Goal: Transaction & Acquisition: Purchase product/service

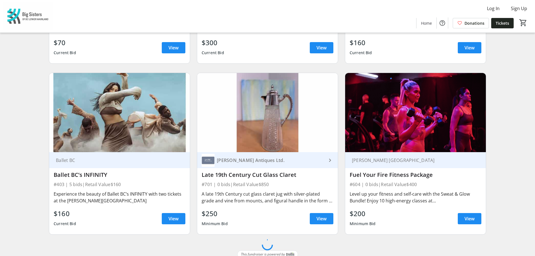
scroll to position [2761, 0]
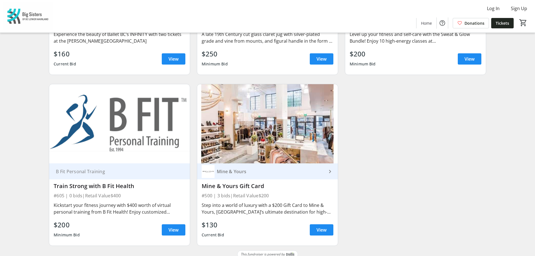
drag, startPoint x: 24, startPoint y: 136, endPoint x: 22, endPoint y: 222, distance: 86.6
drag, startPoint x: 125, startPoint y: 207, endPoint x: 122, endPoint y: 203, distance: 5.7
click at [122, 203] on div "Kickstart your fitness journey with $400 worth of virtual personal training fro…" at bounding box center [120, 208] width 132 height 13
drag, startPoint x: 83, startPoint y: 196, endPoint x: 163, endPoint y: 203, distance: 80.9
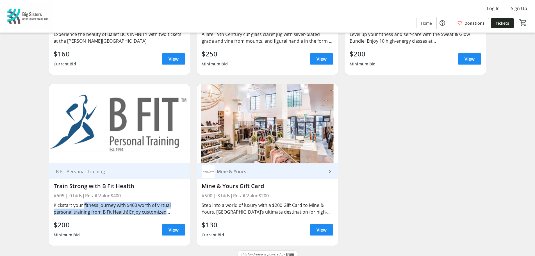
click at [163, 203] on div "Kickstart your fitness journey with $400 worth of virtual personal training fro…" at bounding box center [120, 208] width 132 height 13
click at [172, 206] on div "Kickstart your fitness journey with $400 worth of virtual personal training fro…" at bounding box center [120, 208] width 132 height 13
click at [173, 94] on img at bounding box center [119, 123] width 141 height 79
click at [81, 220] on div "$200 Minimum Bid View" at bounding box center [120, 230] width 132 height 20
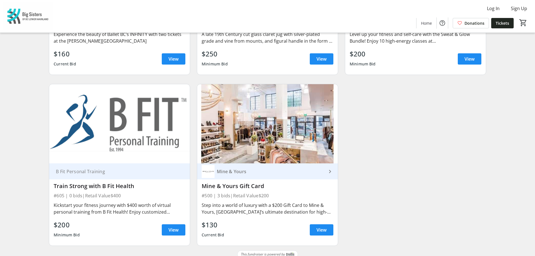
click at [78, 202] on div "Kickstart your fitness journey with $400 worth of virtual personal training fro…" at bounding box center [120, 208] width 132 height 13
click at [170, 227] on span "View" at bounding box center [174, 230] width 10 height 7
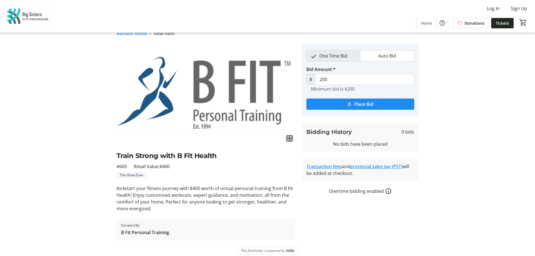
scroll to position [15, 0]
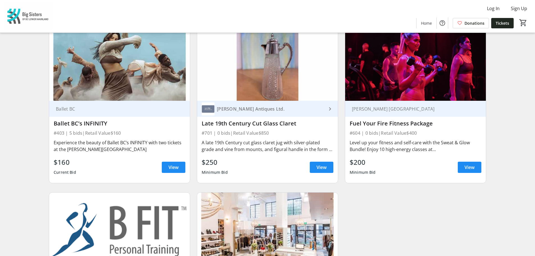
scroll to position [2621, 0]
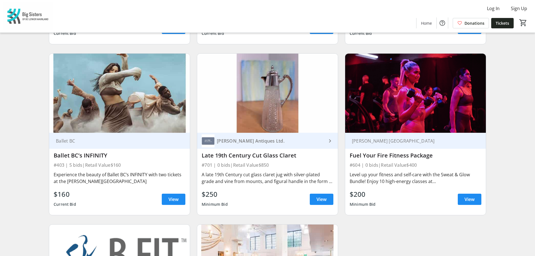
click at [401, 170] on div "Level up your fitness and self-care with the Sweat & Glow Bundle! Enjoy 10 high…" at bounding box center [416, 178] width 132 height 16
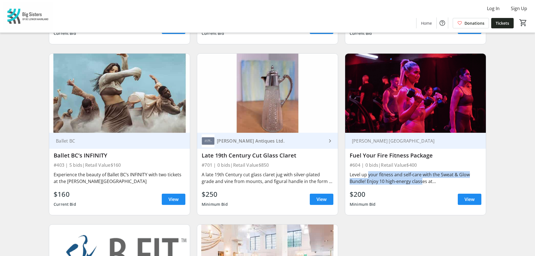
drag, startPoint x: 367, startPoint y: 167, endPoint x: 419, endPoint y: 179, distance: 53.4
click at [419, 179] on div "Level up your fitness and self-care with the Sweat & Glow Bundle! Enjoy 10 high…" at bounding box center [416, 178] width 132 height 16
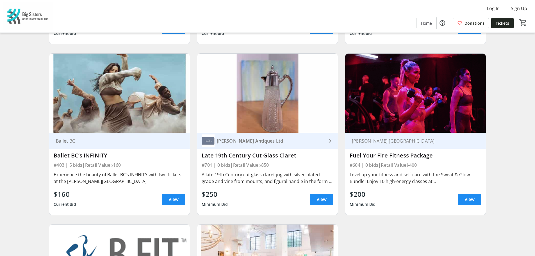
click at [465, 176] on div "Level up your fitness and self-care with the Sweat & Glow Bundle! Enjoy 10 high…" at bounding box center [416, 177] width 132 height 13
click at [473, 196] on span "View" at bounding box center [470, 199] width 10 height 7
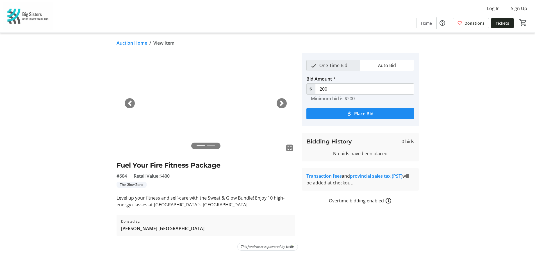
click at [281, 103] on span "button" at bounding box center [282, 104] width 6 height 6
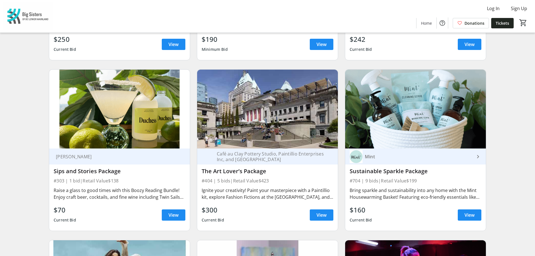
scroll to position [2424, 0]
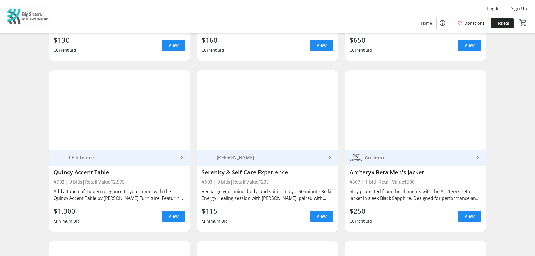
scroll to position [2087, 0]
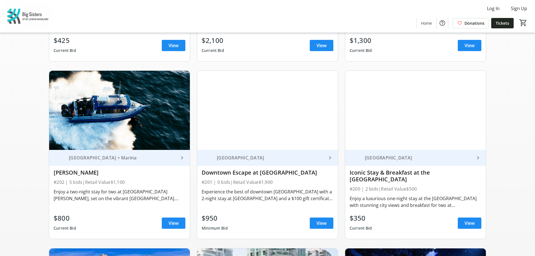
scroll to position [177, 0]
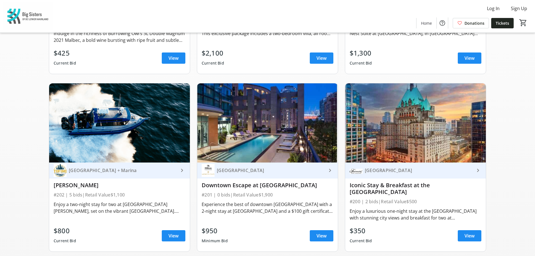
click at [157, 203] on div "Enjoy a two-night stay for two at [GEOGRAPHIC_DATA][PERSON_NAME], set on the vi…" at bounding box center [120, 207] width 132 height 13
click at [134, 172] on div "[GEOGRAPHIC_DATA] + Marina" at bounding box center [123, 171] width 112 height 6
click at [173, 233] on span "View" at bounding box center [174, 236] width 10 height 7
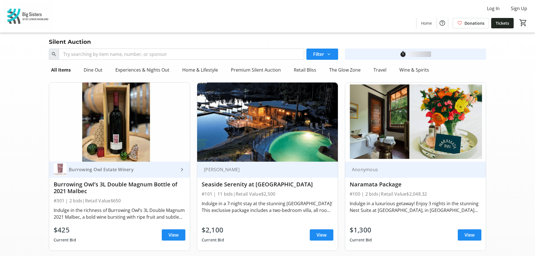
scroll to position [177, 0]
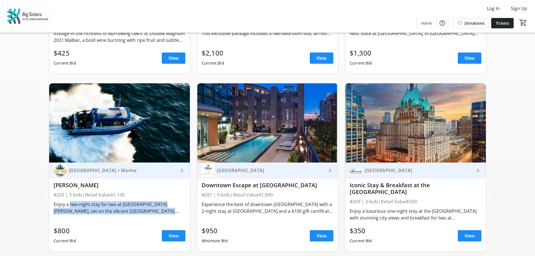
drag, startPoint x: 69, startPoint y: 204, endPoint x: 153, endPoint y: 210, distance: 83.7
click at [153, 210] on div "Enjoy a two-night stay for two at [GEOGRAPHIC_DATA][PERSON_NAME], set on the vi…" at bounding box center [120, 207] width 132 height 13
drag, startPoint x: 172, startPoint y: 212, endPoint x: 66, endPoint y: 203, distance: 106.8
click at [66, 203] on div "Enjoy a two-night stay for two at [GEOGRAPHIC_DATA][PERSON_NAME], set on the vi…" at bounding box center [120, 207] width 132 height 13
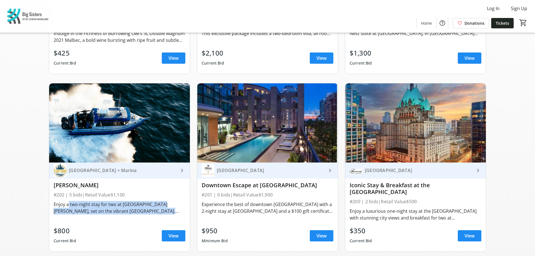
click at [66, 203] on div "Enjoy a two-night stay for two at [GEOGRAPHIC_DATA][PERSON_NAME], set on the vi…" at bounding box center [120, 207] width 132 height 13
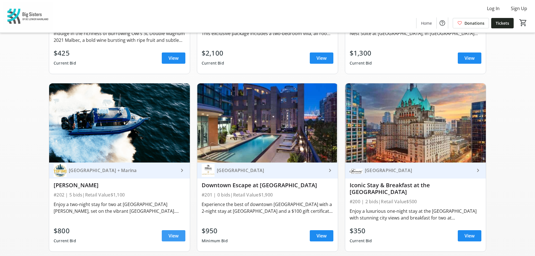
click at [174, 233] on span "View" at bounding box center [174, 236] width 10 height 7
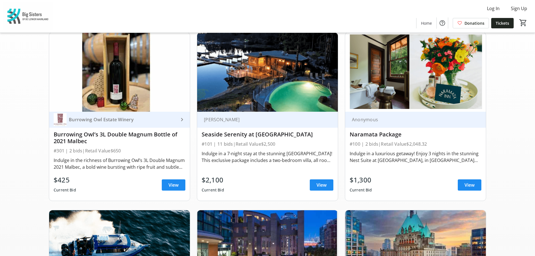
scroll to position [37, 0]
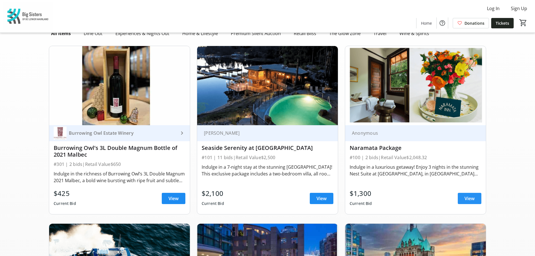
click at [472, 197] on span "View" at bounding box center [470, 198] width 10 height 7
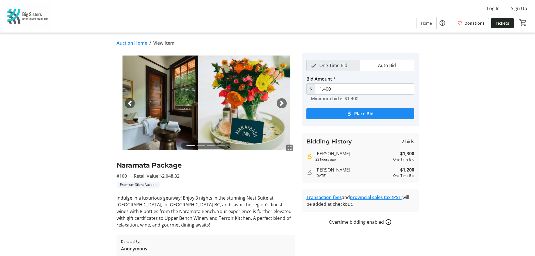
click at [281, 105] on span "button" at bounding box center [282, 104] width 6 height 6
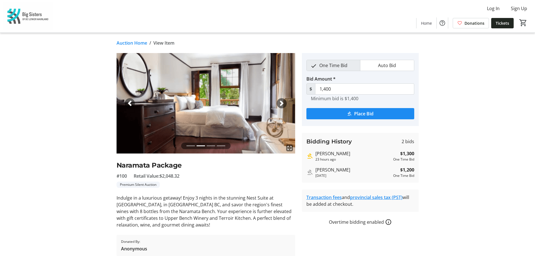
click at [281, 105] on span "button" at bounding box center [282, 104] width 6 height 6
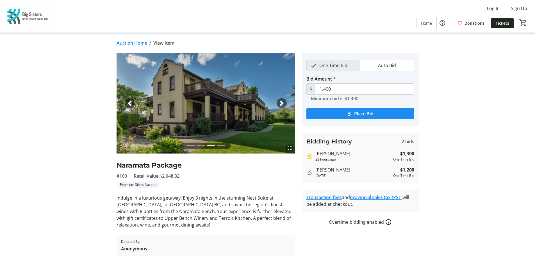
click at [281, 105] on span "button" at bounding box center [282, 104] width 6 height 6
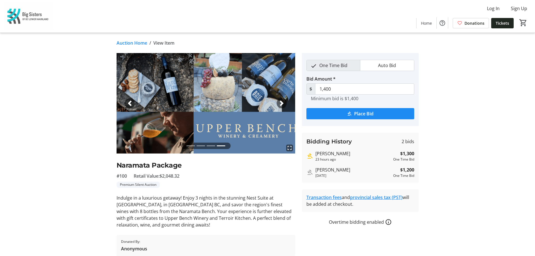
click at [281, 105] on span "button" at bounding box center [282, 104] width 6 height 6
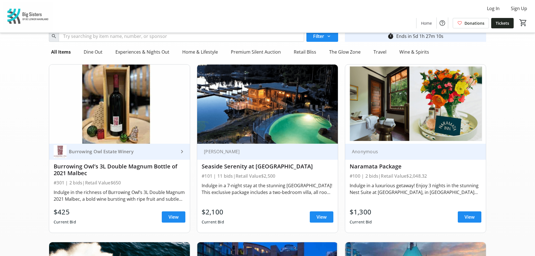
scroll to position [28, 0]
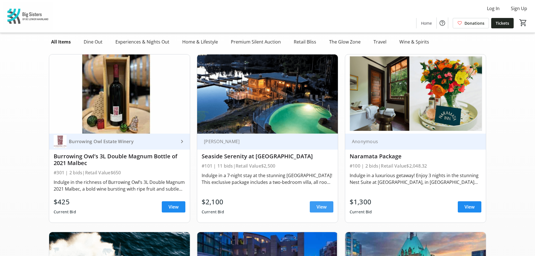
click at [324, 212] on span at bounding box center [322, 206] width 24 height 13
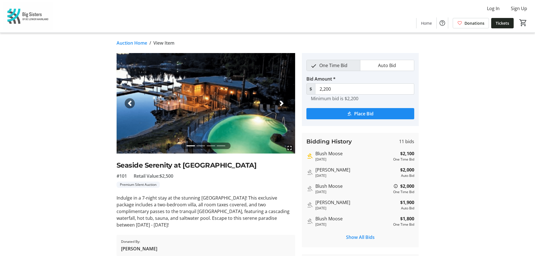
click at [281, 102] on span "button" at bounding box center [282, 104] width 6 height 6
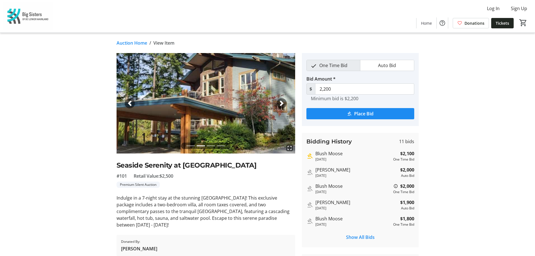
click at [281, 102] on span "button" at bounding box center [282, 104] width 6 height 6
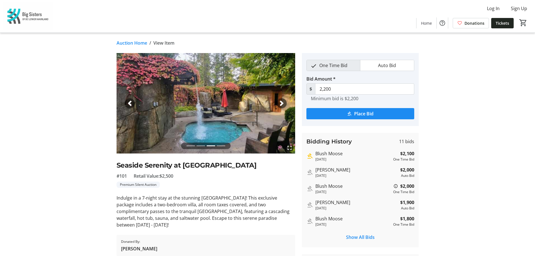
click at [281, 102] on span "button" at bounding box center [282, 104] width 6 height 6
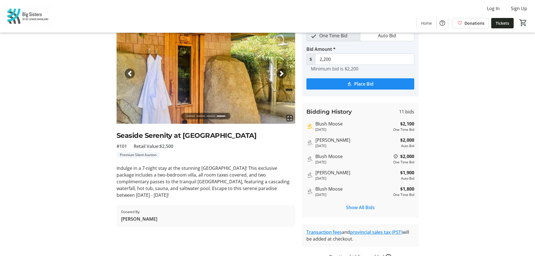
scroll to position [55, 0]
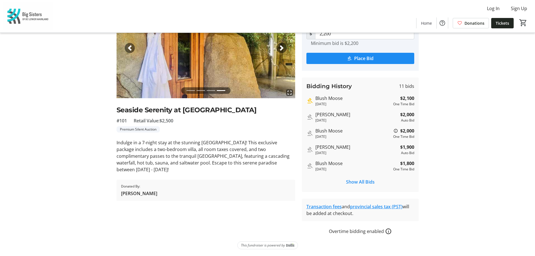
drag, startPoint x: 140, startPoint y: 142, endPoint x: 196, endPoint y: 167, distance: 61.1
click at [196, 167] on p "Indulge in a 7-night stay at the stunning [GEOGRAPHIC_DATA]! This exclusive pac…" at bounding box center [206, 156] width 179 height 34
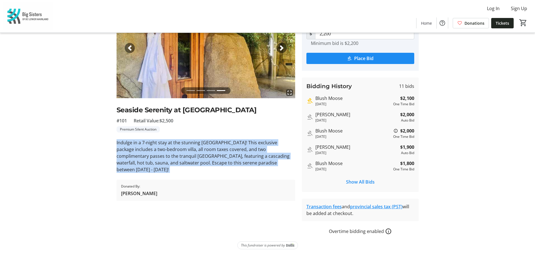
drag, startPoint x: 196, startPoint y: 167, endPoint x: 125, endPoint y: 141, distance: 74.8
click at [125, 141] on p "Indulge in a 7-night stay at the stunning [GEOGRAPHIC_DATA]! This exclusive pac…" at bounding box center [206, 156] width 179 height 34
drag, startPoint x: 125, startPoint y: 141, endPoint x: 203, endPoint y: 164, distance: 81.2
click at [203, 164] on p "Indulge in a 7-night stay at the stunning [GEOGRAPHIC_DATA]! This exclusive pac…" at bounding box center [206, 156] width 179 height 34
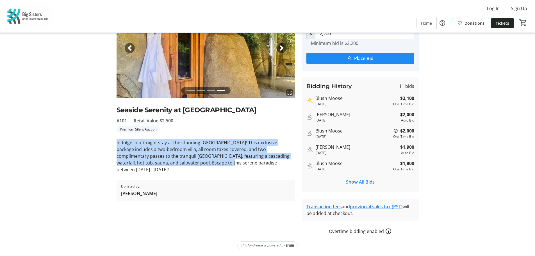
click at [203, 164] on p "Indulge in a 7-night stay at the stunning [GEOGRAPHIC_DATA]! This exclusive pac…" at bounding box center [206, 156] width 179 height 34
drag, startPoint x: 183, startPoint y: 171, endPoint x: 136, endPoint y: 138, distance: 57.1
click at [136, 138] on div "fullscreen fullscreen fullscreen fullscreen Previous Next Seaside Serenity at P…" at bounding box center [206, 99] width 179 height 203
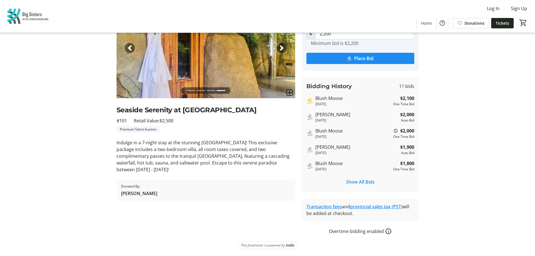
click at [126, 141] on p "Indulge in a 7-night stay at the stunning [GEOGRAPHIC_DATA]! This exclusive pac…" at bounding box center [206, 156] width 179 height 34
drag, startPoint x: 124, startPoint y: 140, endPoint x: 199, endPoint y: 172, distance: 81.6
click at [199, 172] on p "Indulge in a 7-night stay at the stunning [GEOGRAPHIC_DATA]! This exclusive pac…" at bounding box center [206, 156] width 179 height 34
